Goal: Information Seeking & Learning: Learn about a topic

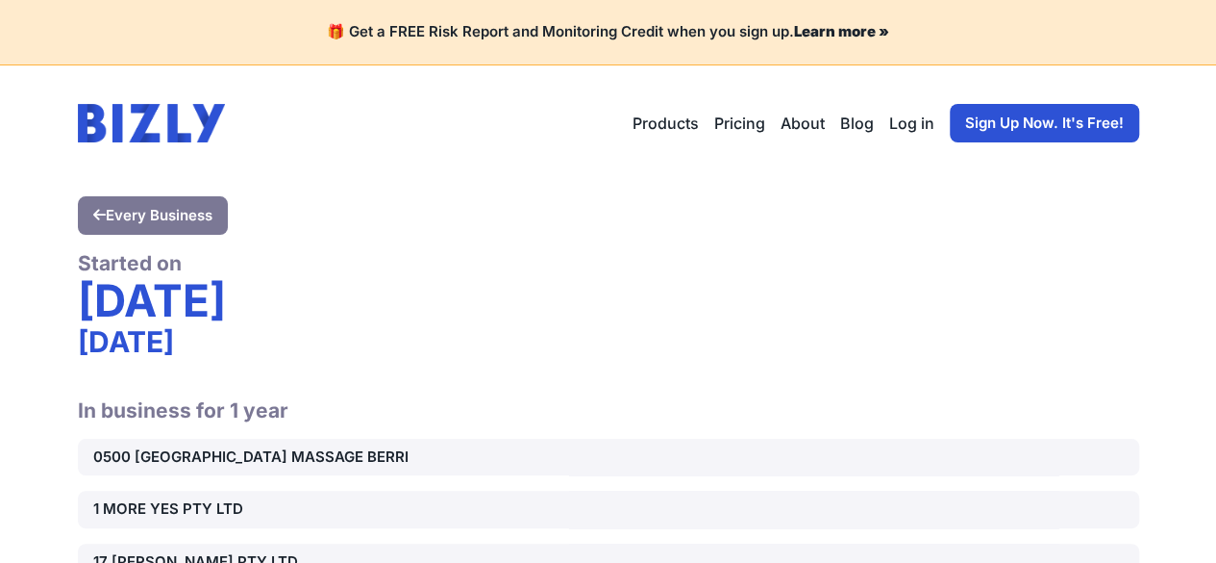
scroll to position [126924, 0]
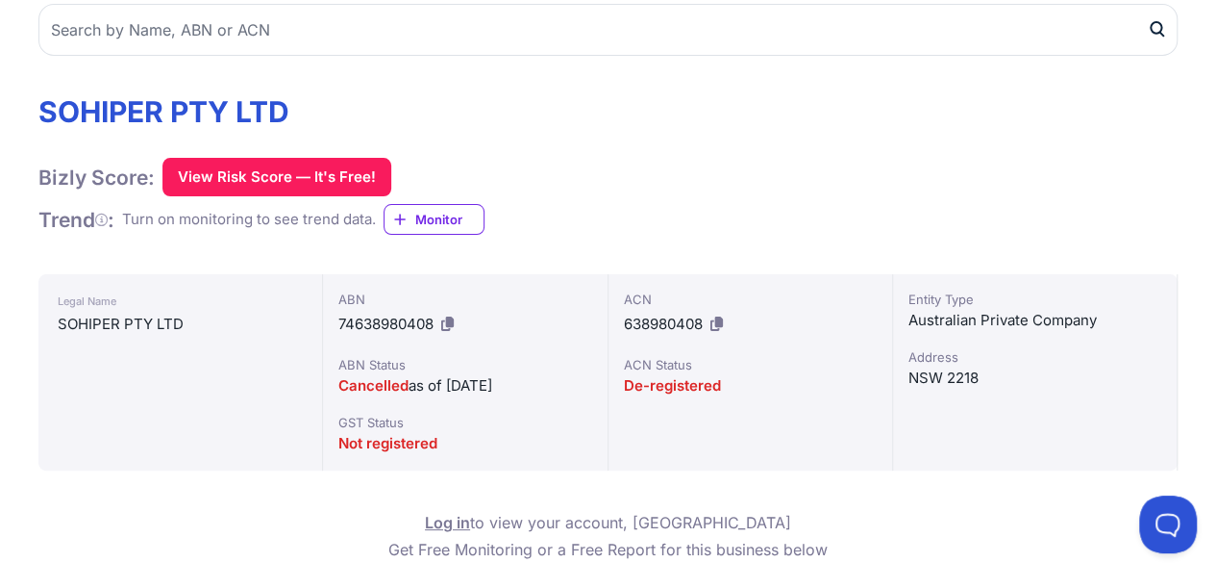
drag, startPoint x: 339, startPoint y: 382, endPoint x: 528, endPoint y: 385, distance: 188.5
click at [528, 385] on div "Cancelled as of [DATE]" at bounding box center [464, 385] width 253 height 23
click at [519, 0] on div at bounding box center [608, 21] width 1140 height 67
